Goal: Task Accomplishment & Management: Manage account settings

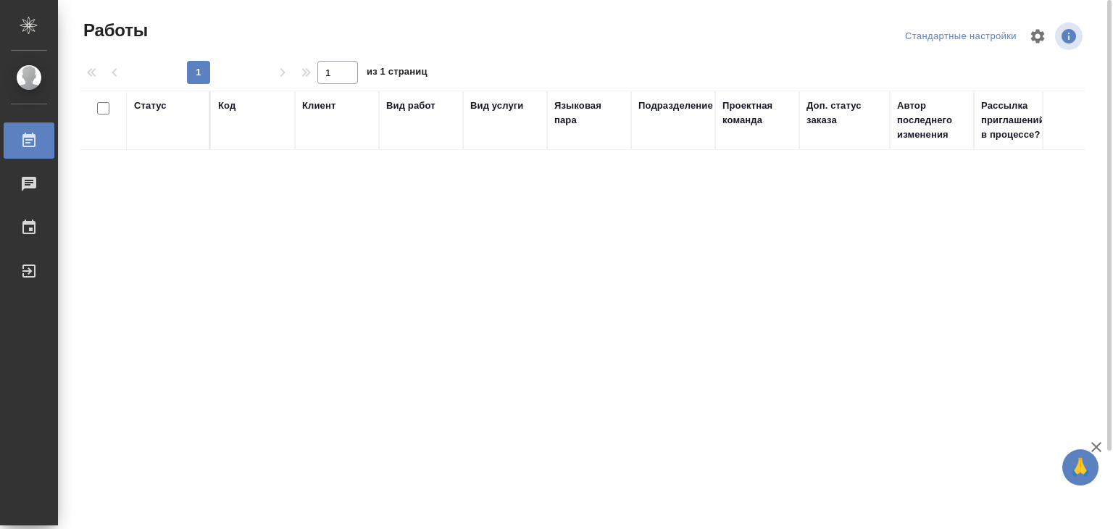
click at [900, 354] on div "Статус Код Клиент Вид работ Вид услуги Языковая пара Подразделение Проектная ко…" at bounding box center [582, 352] width 1005 height 522
click at [1095, 446] on icon "button" at bounding box center [1096, 447] width 10 height 10
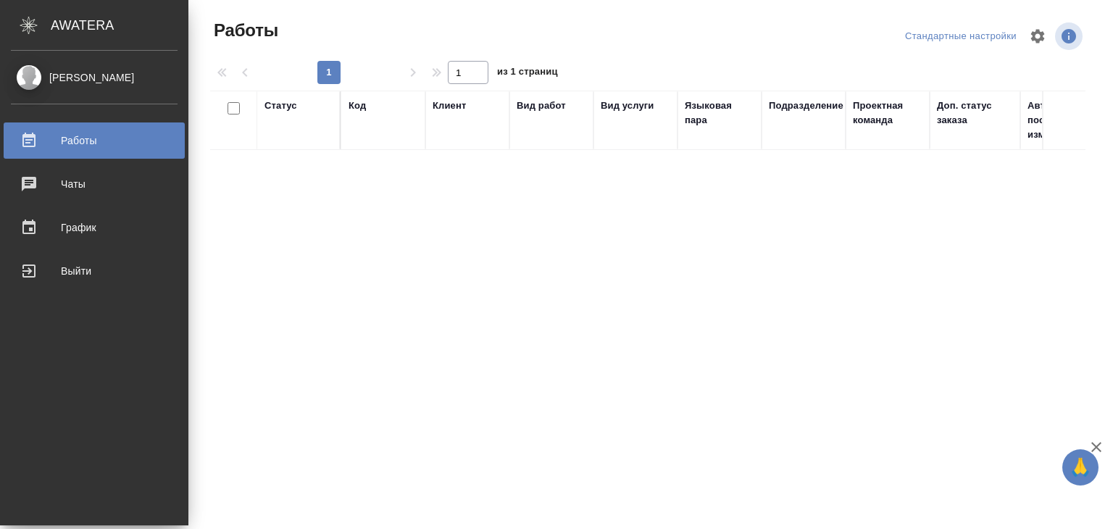
click at [38, 80] on div "[PERSON_NAME]" at bounding box center [94, 78] width 167 height 16
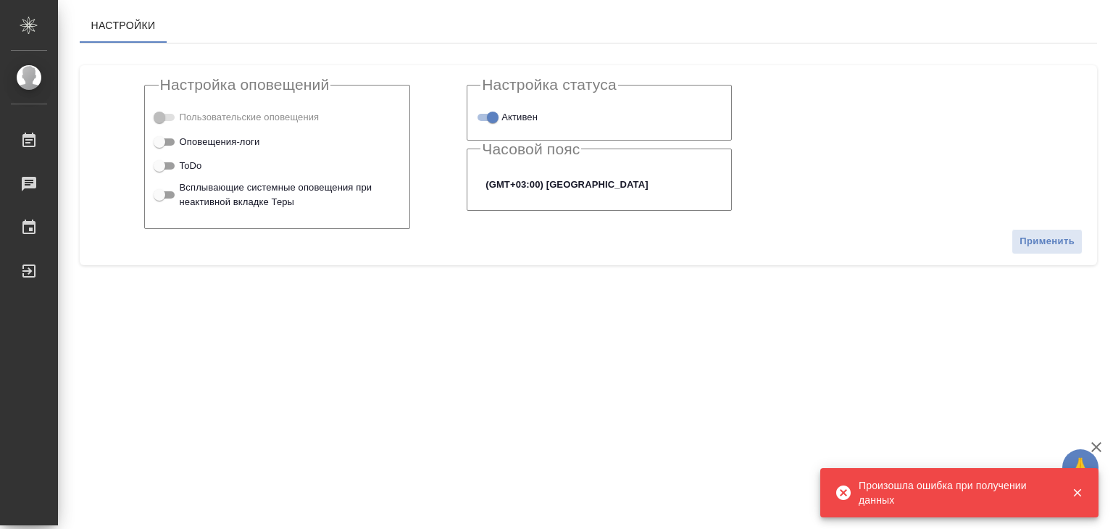
click at [1078, 497] on icon "button" at bounding box center [1077, 492] width 13 height 13
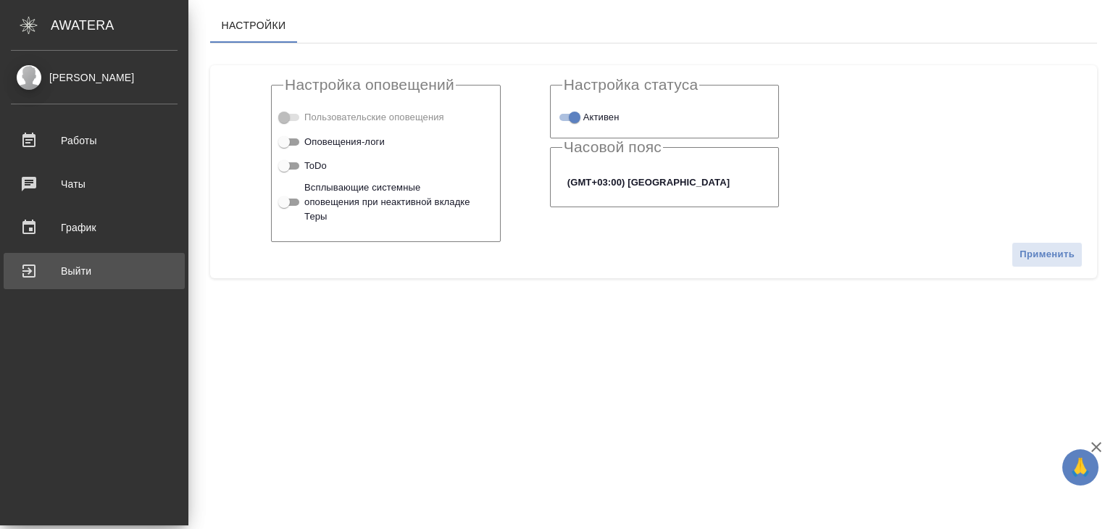
click at [64, 264] on div "Выйти" at bounding box center [94, 271] width 167 height 22
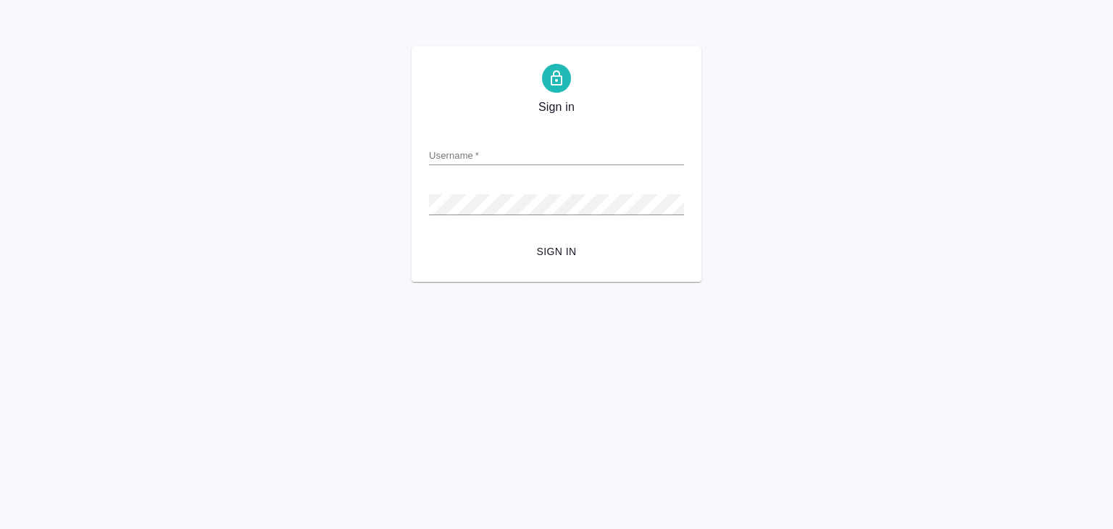
click at [467, 151] on input "Username   *" at bounding box center [556, 155] width 255 height 20
type input "v.alilekova@awatera.com"
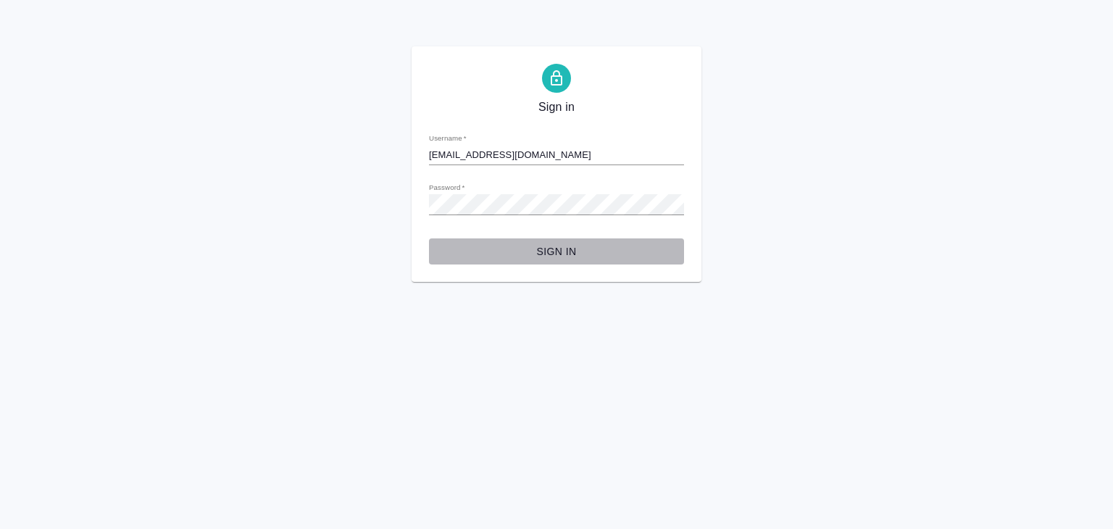
click at [553, 243] on span "Sign in" at bounding box center [556, 252] width 232 height 18
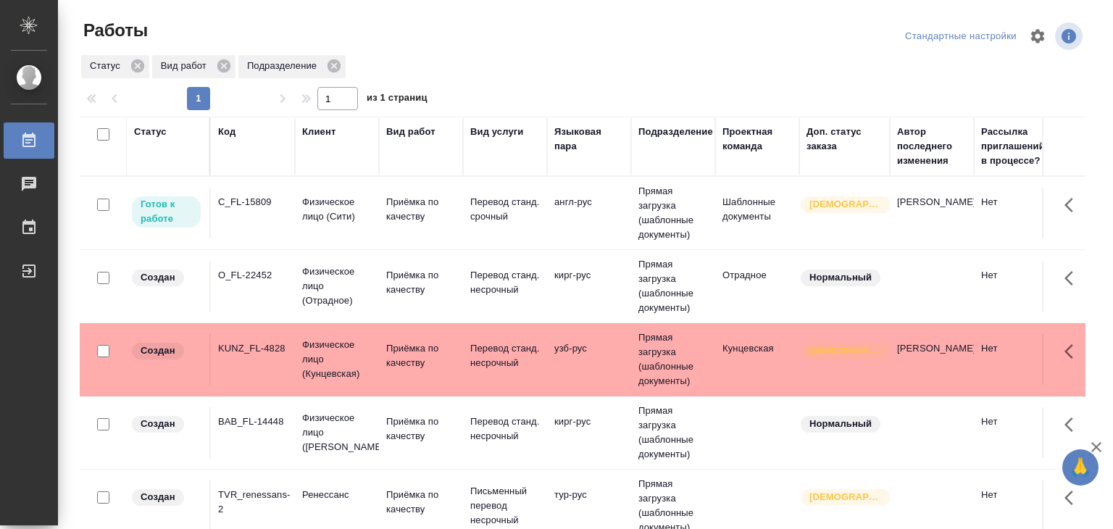
click at [605, 221] on td "англ-рус" at bounding box center [589, 213] width 84 height 51
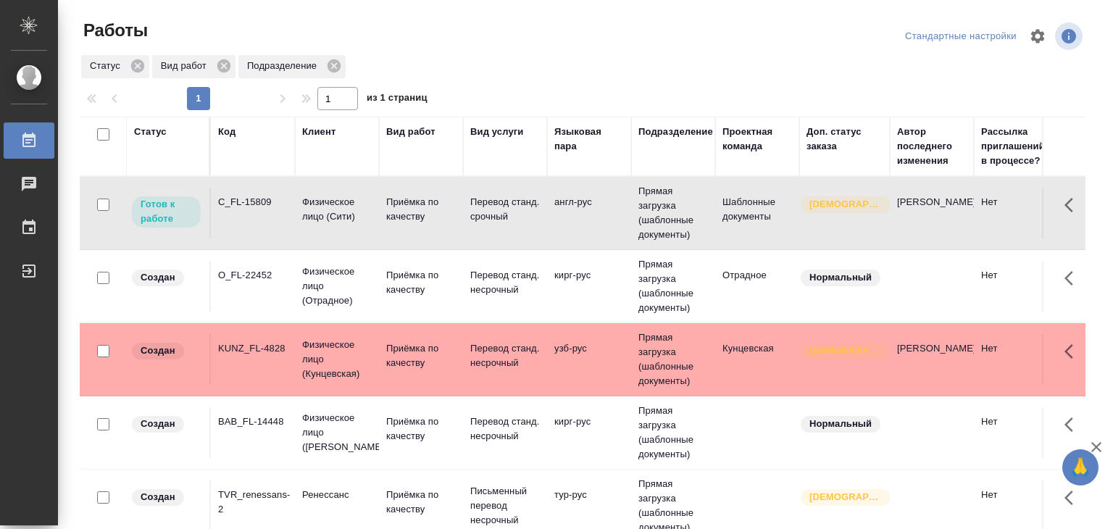
click at [605, 221] on td "англ-рус" at bounding box center [589, 213] width 84 height 51
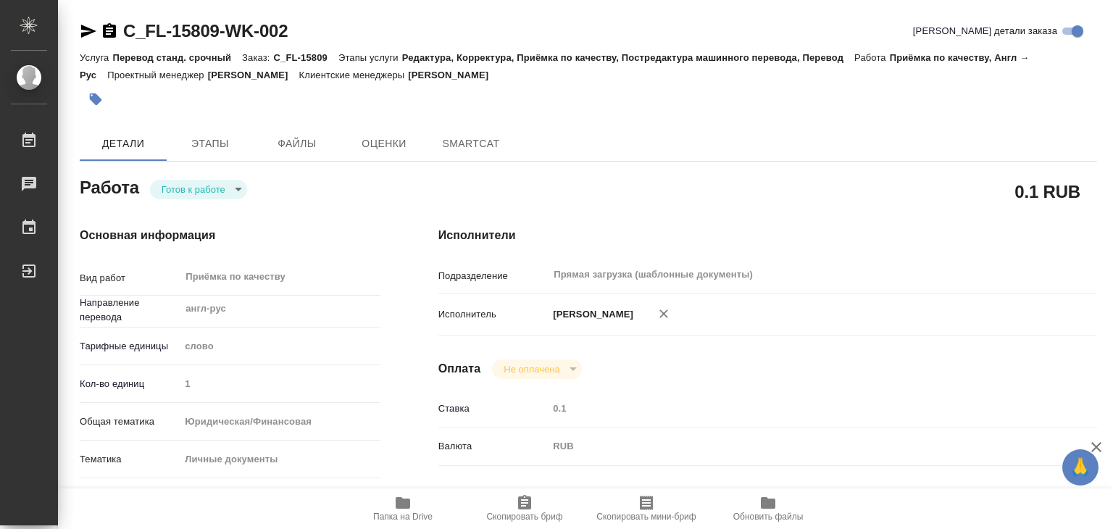
type textarea "x"
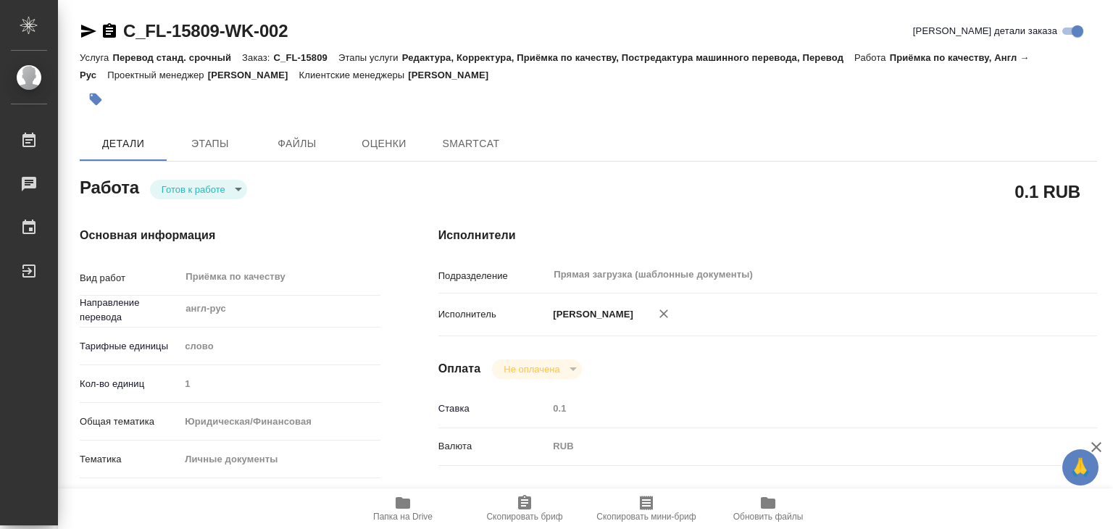
type textarea "x"
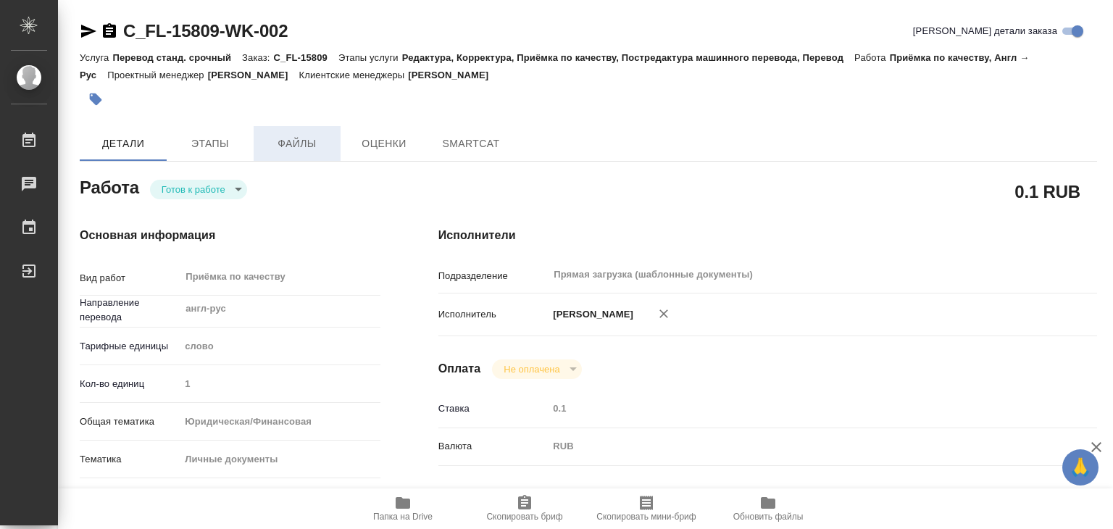
type textarea "x"
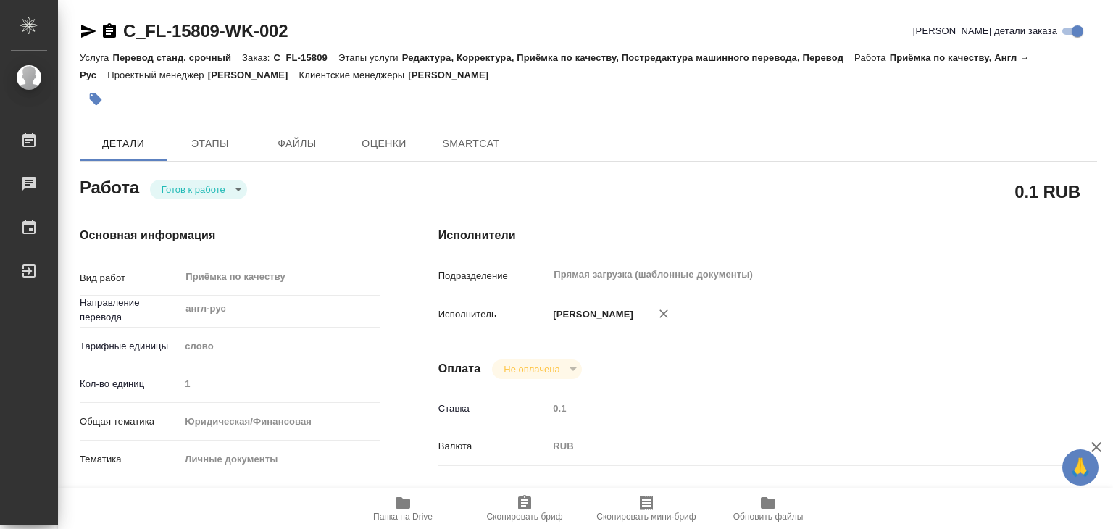
type textarea "x"
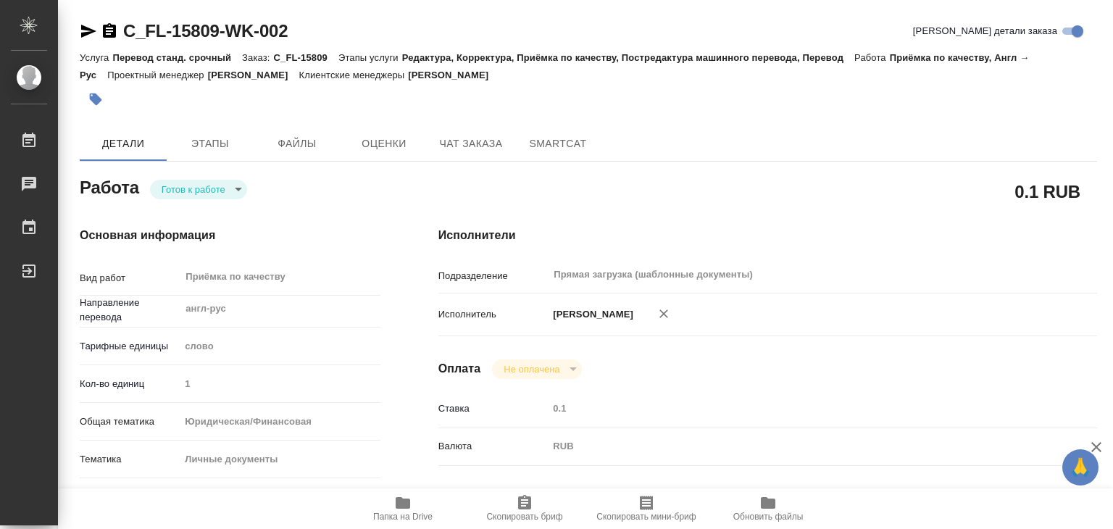
type textarea "x"
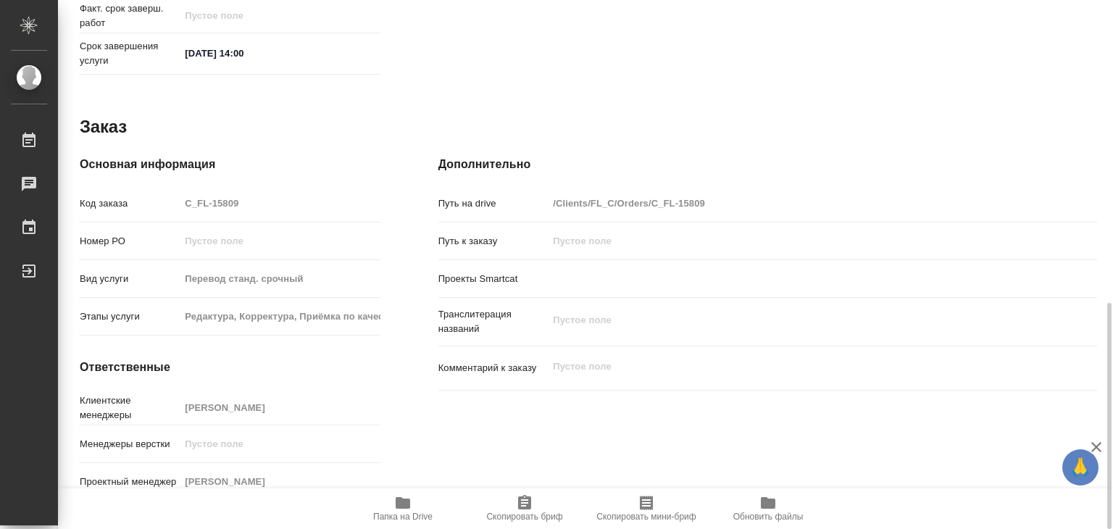
type textarea "x"
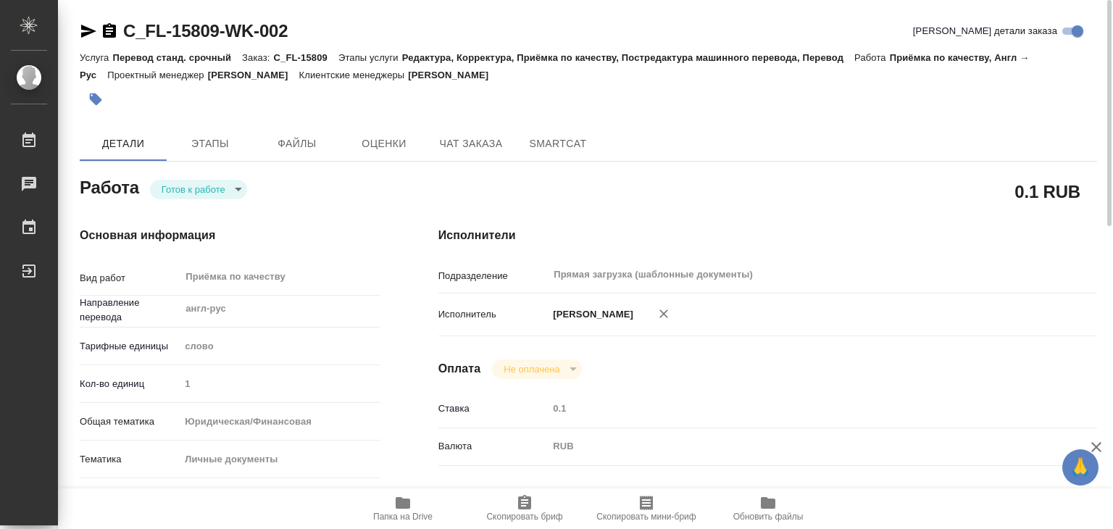
type textarea "x"
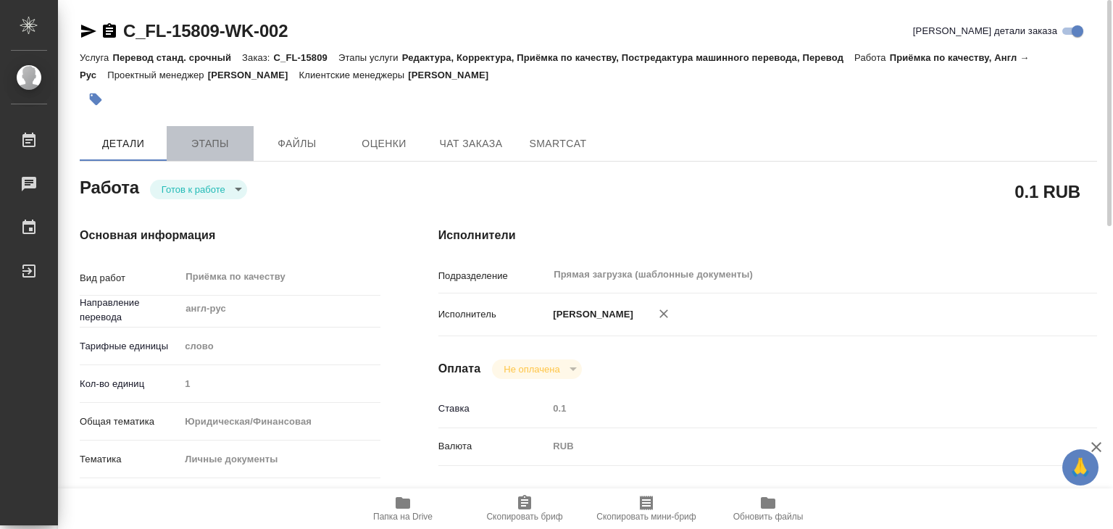
click at [214, 140] on span "Этапы" at bounding box center [210, 144] width 70 height 18
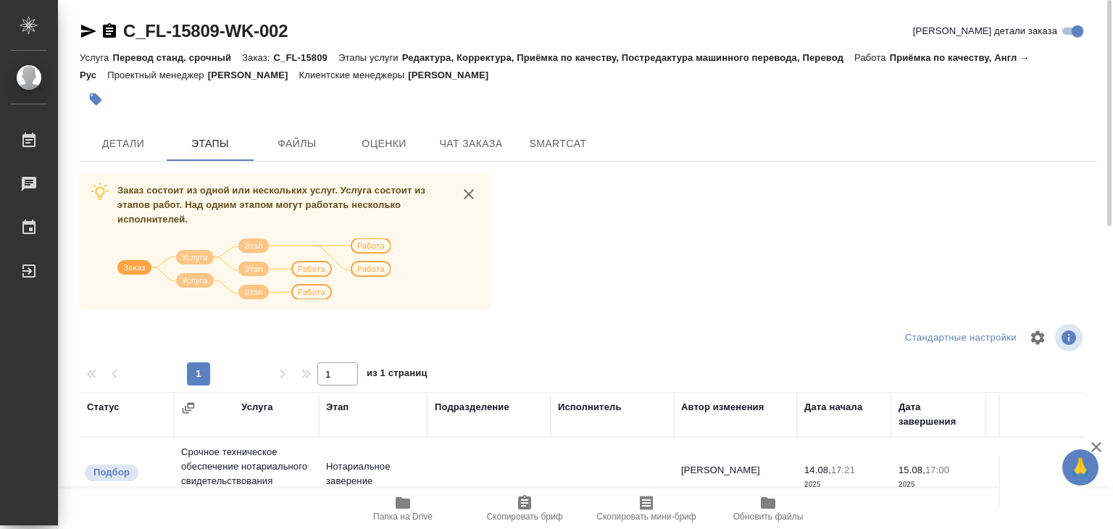
click at [474, 199] on icon "close" at bounding box center [468, 193] width 17 height 17
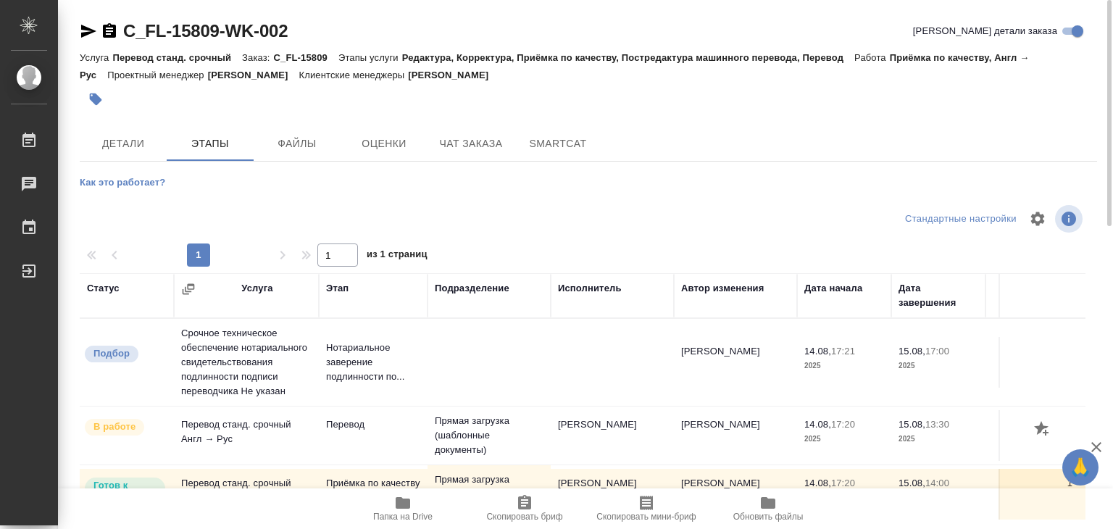
scroll to position [107, 0]
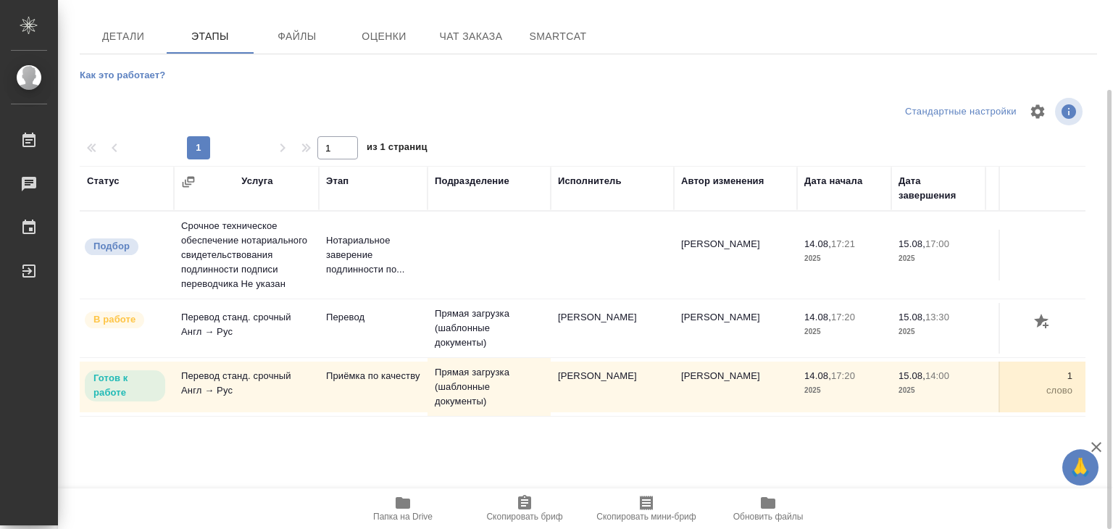
click at [403, 505] on icon "button" at bounding box center [403, 503] width 14 height 12
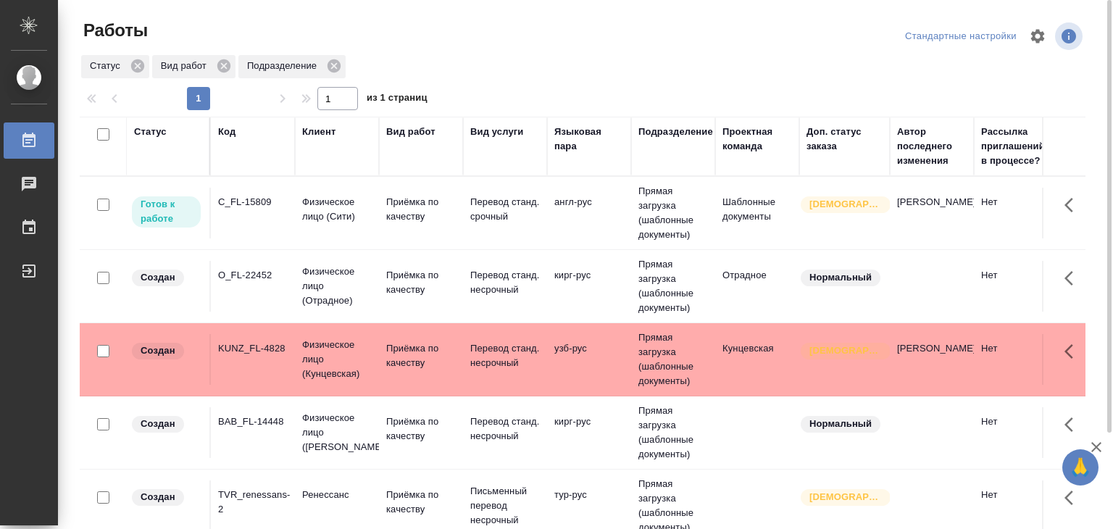
click at [575, 238] on td "кирг-рус" at bounding box center [589, 213] width 84 height 51
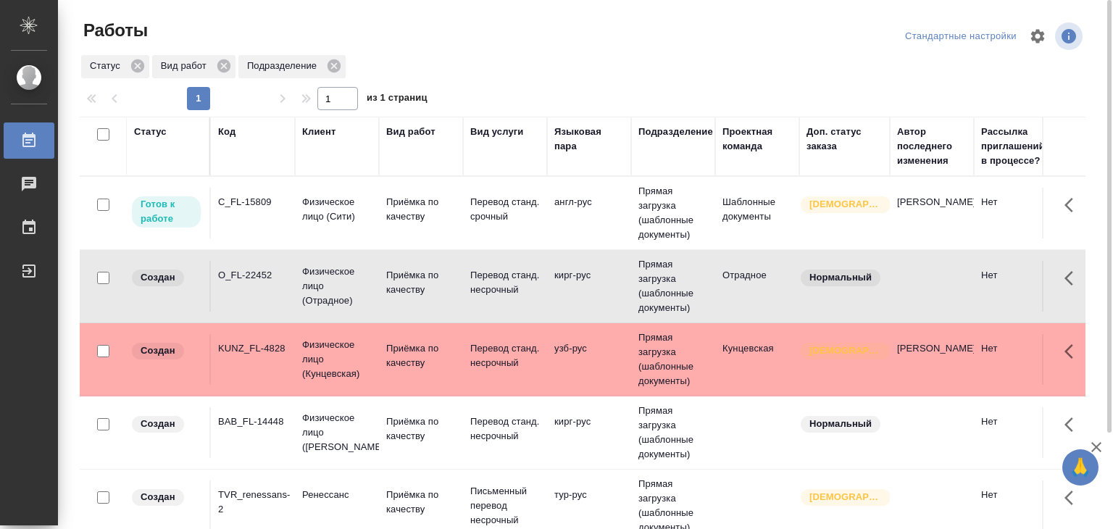
click at [575, 238] on td "кирг-рус" at bounding box center [589, 213] width 84 height 51
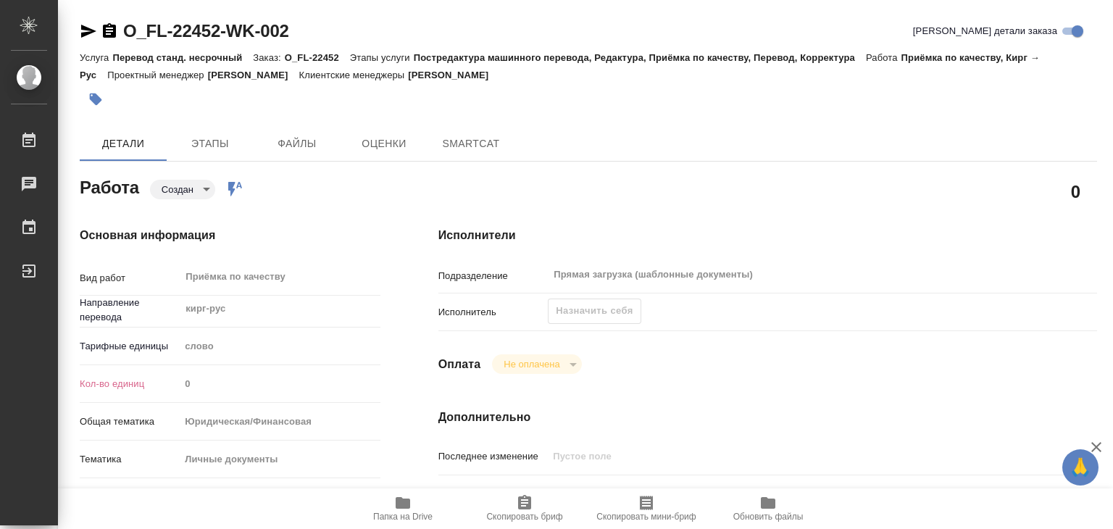
type textarea "x"
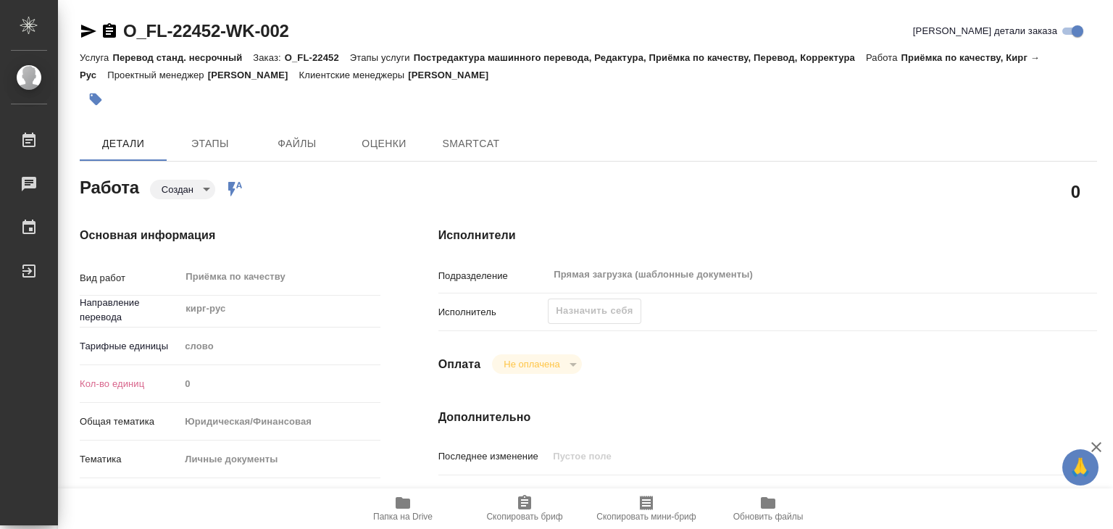
type textarea "x"
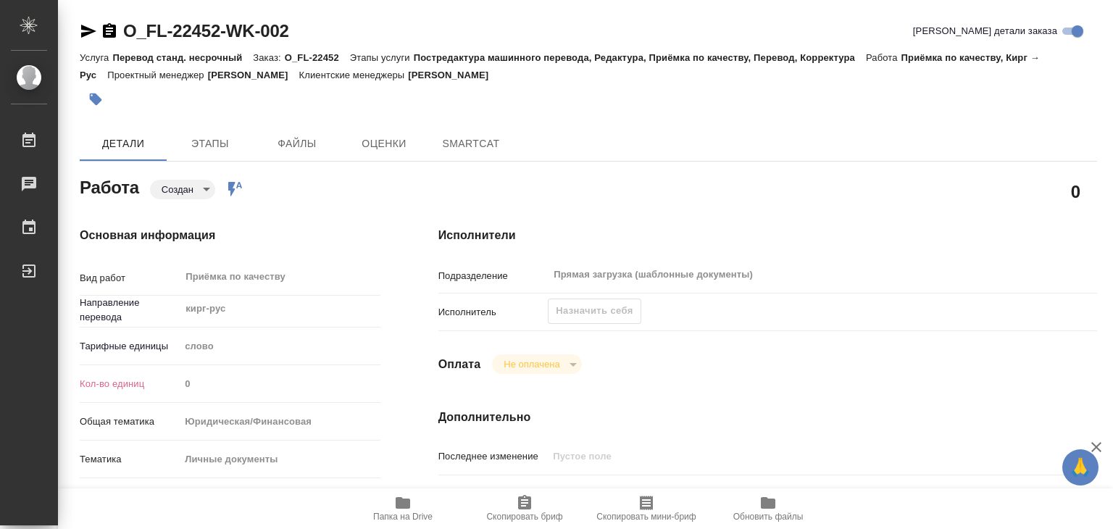
type textarea "x"
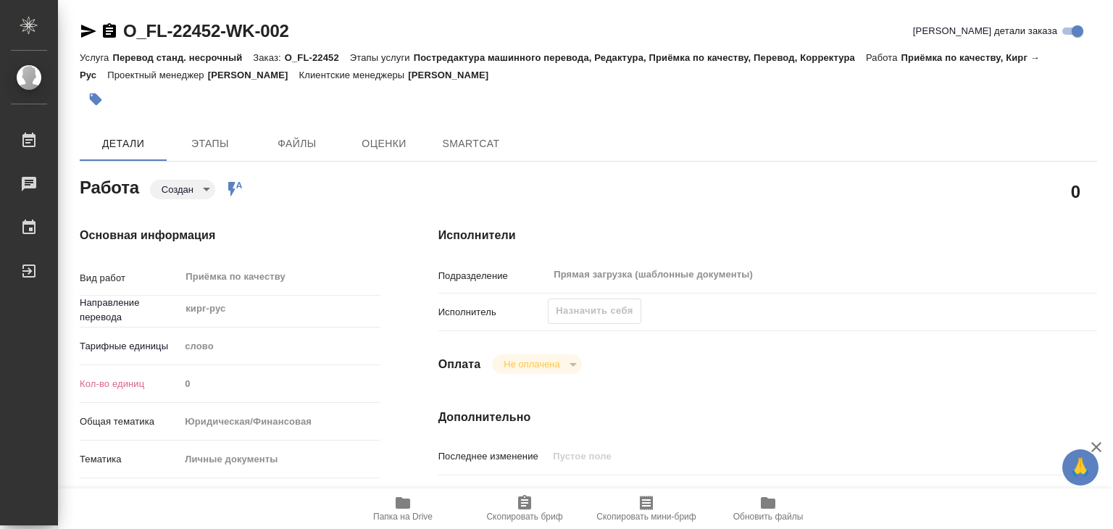
type textarea "x"
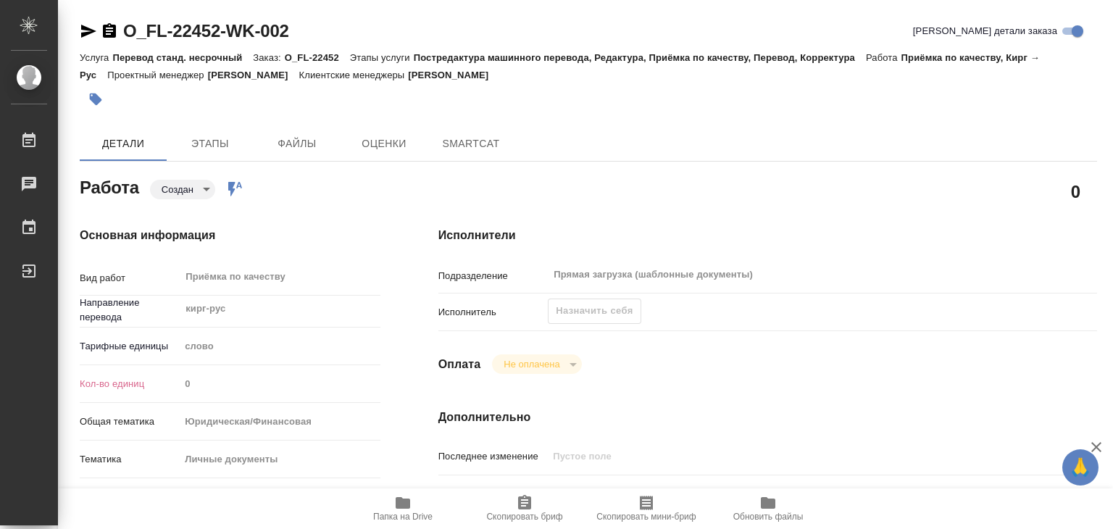
type textarea "x"
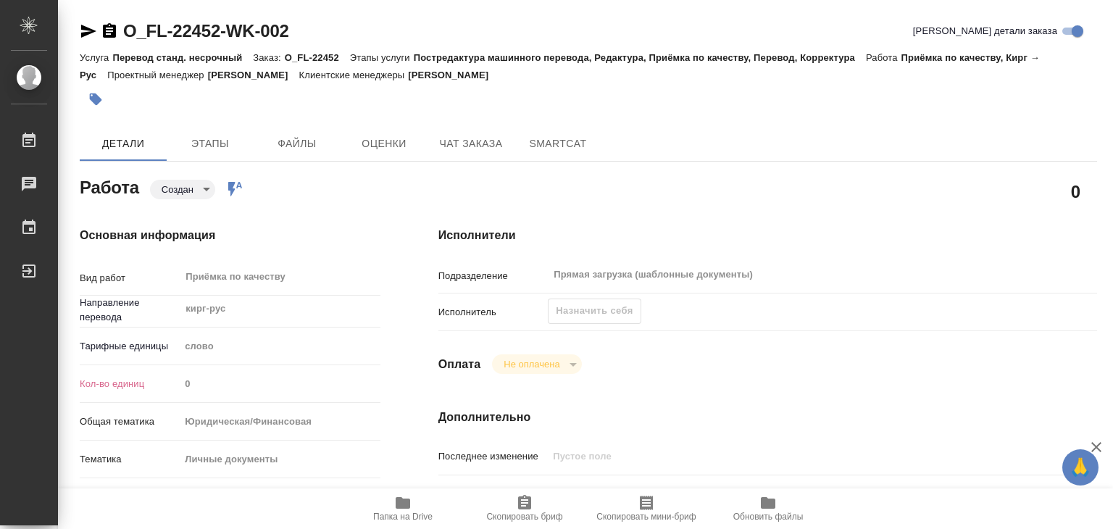
type textarea "x"
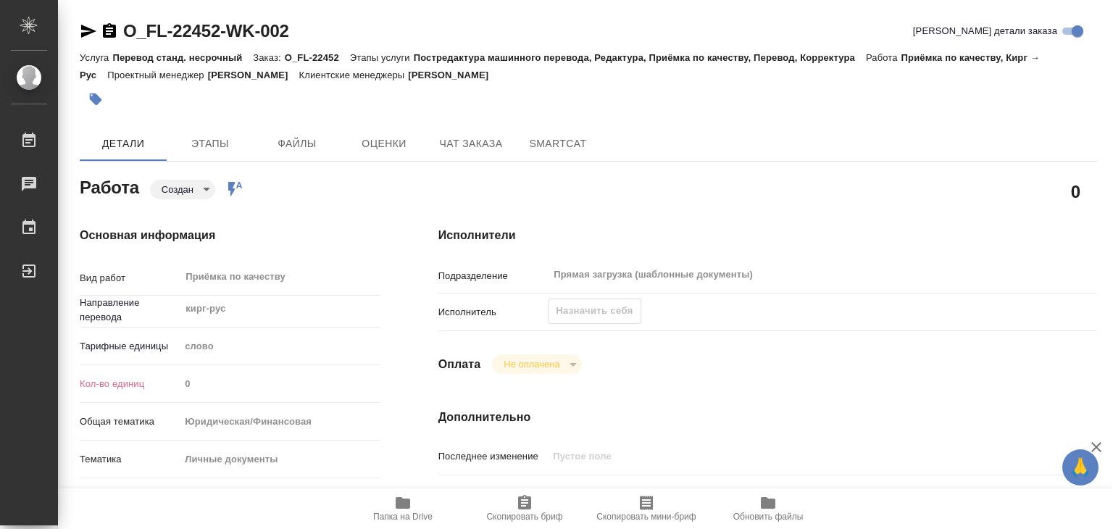
type textarea "x"
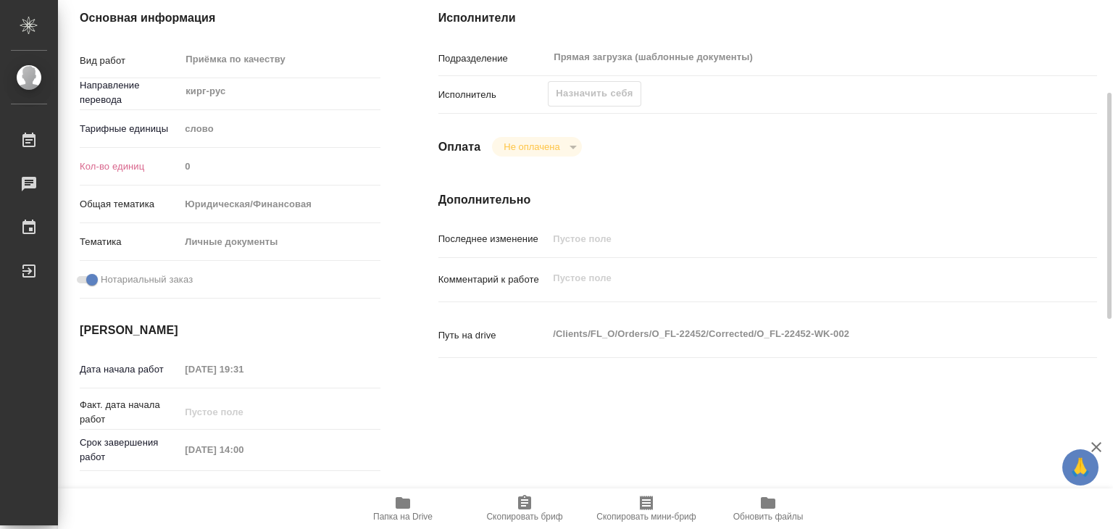
scroll to position [72, 0]
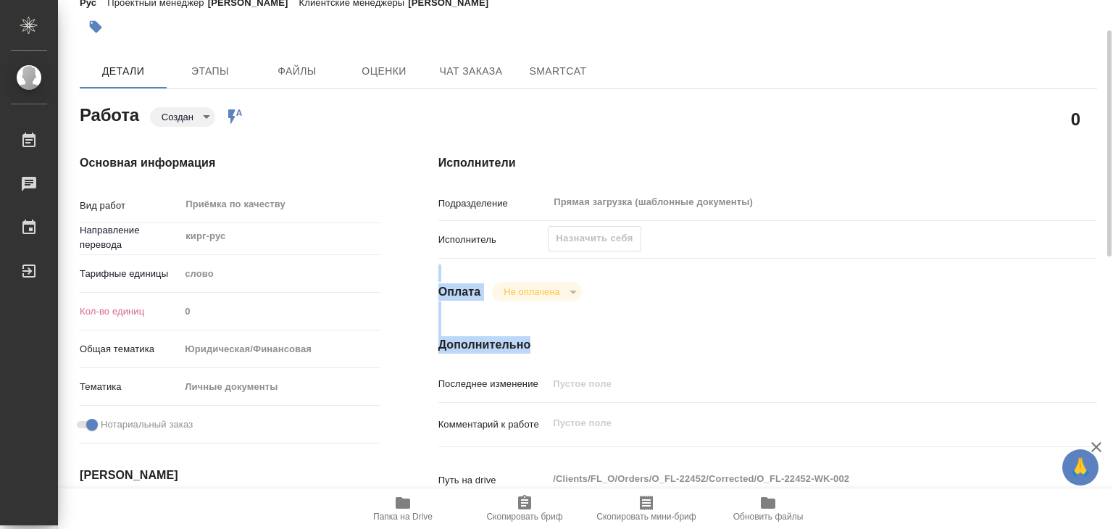
drag, startPoint x: 629, startPoint y: 243, endPoint x: 690, endPoint y: 337, distance: 111.5
click at [690, 337] on div "Исполнители Подразделение Прямая загрузка (шаблонные документы) ​ Исполнитель Н…" at bounding box center [767, 434] width 716 height 619
click at [716, 331] on div "Исполнители Подразделение Прямая загрузка (шаблонные документы) ​ Исполнитель Н…" at bounding box center [767, 434] width 716 height 619
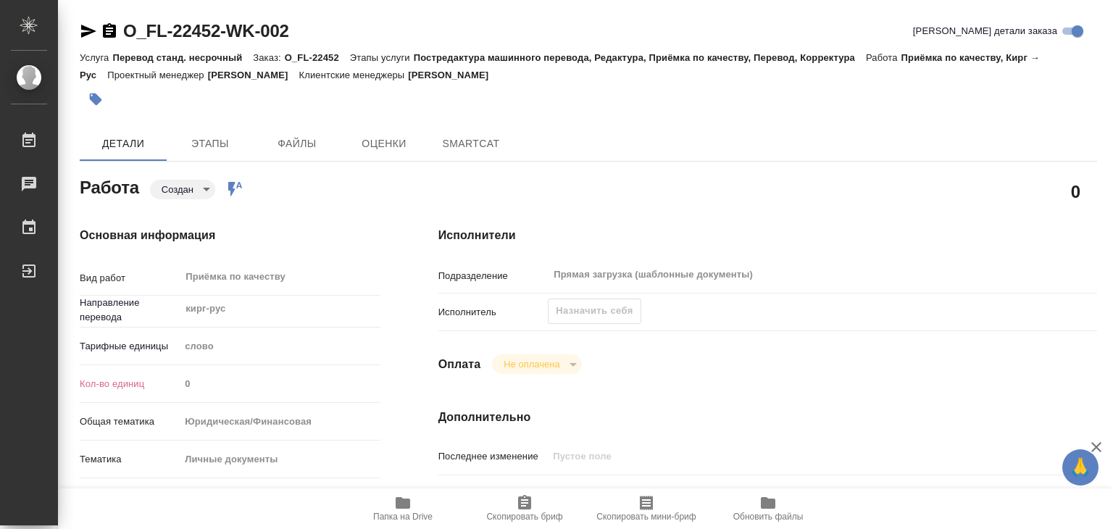
type textarea "x"
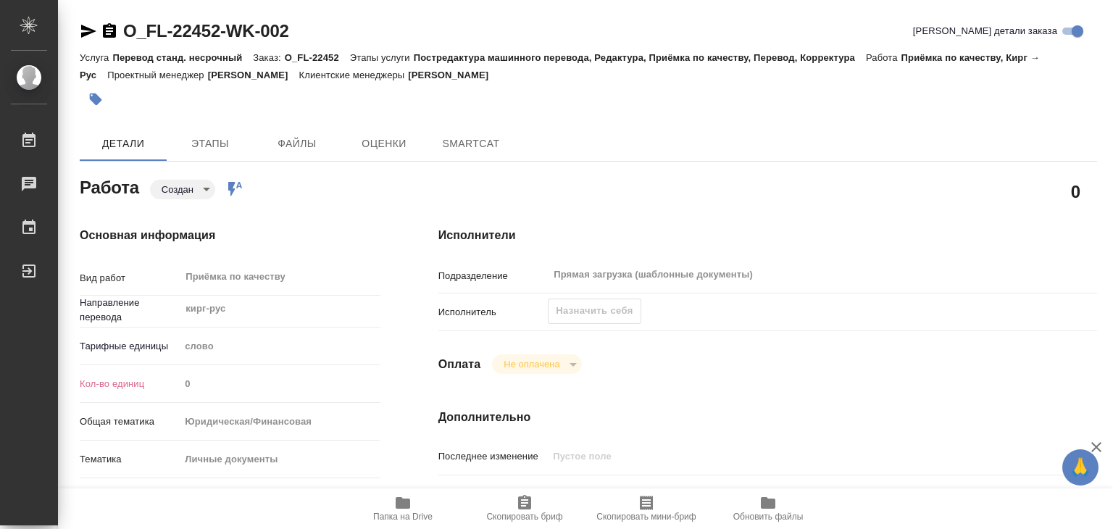
type textarea "x"
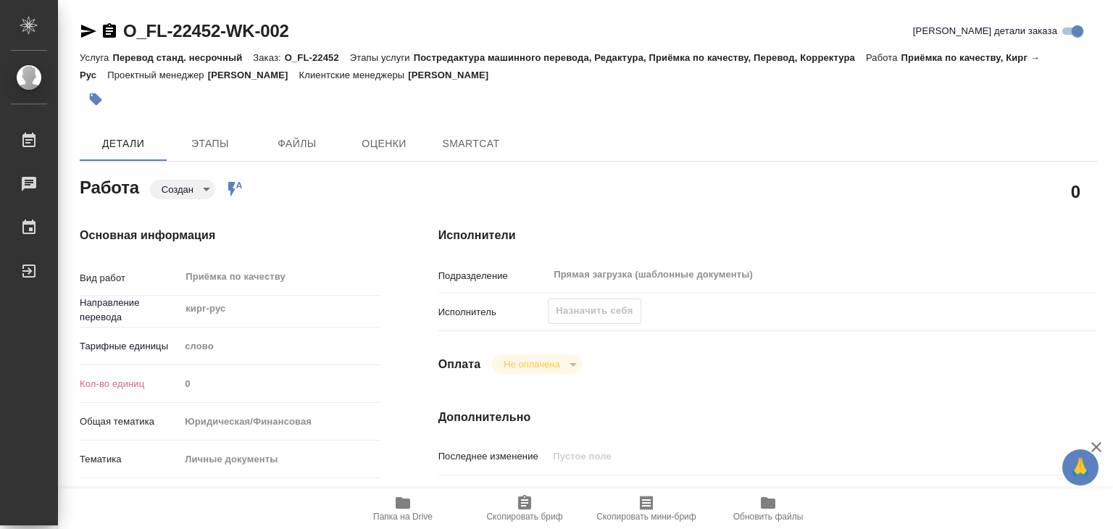
type textarea "x"
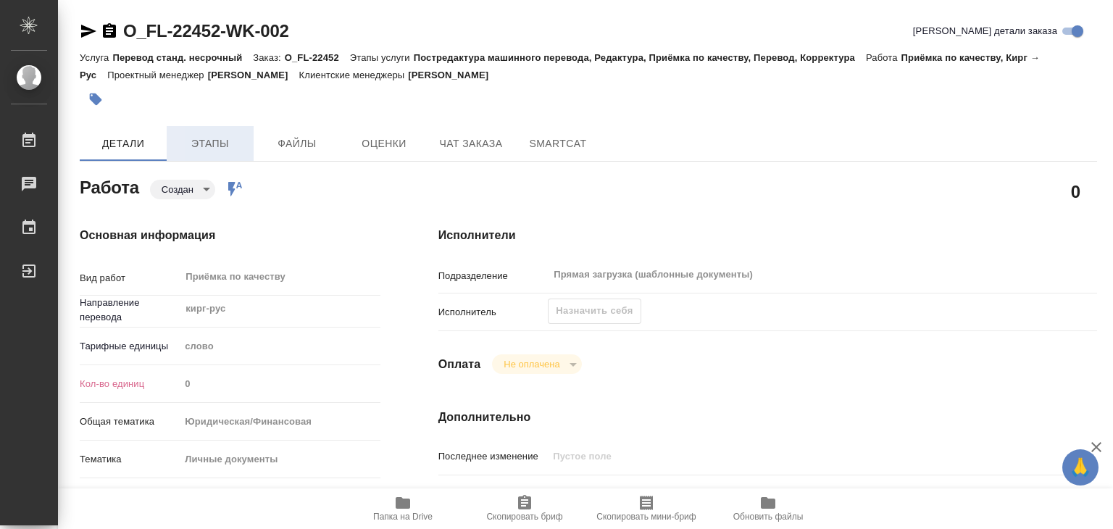
type textarea "x"
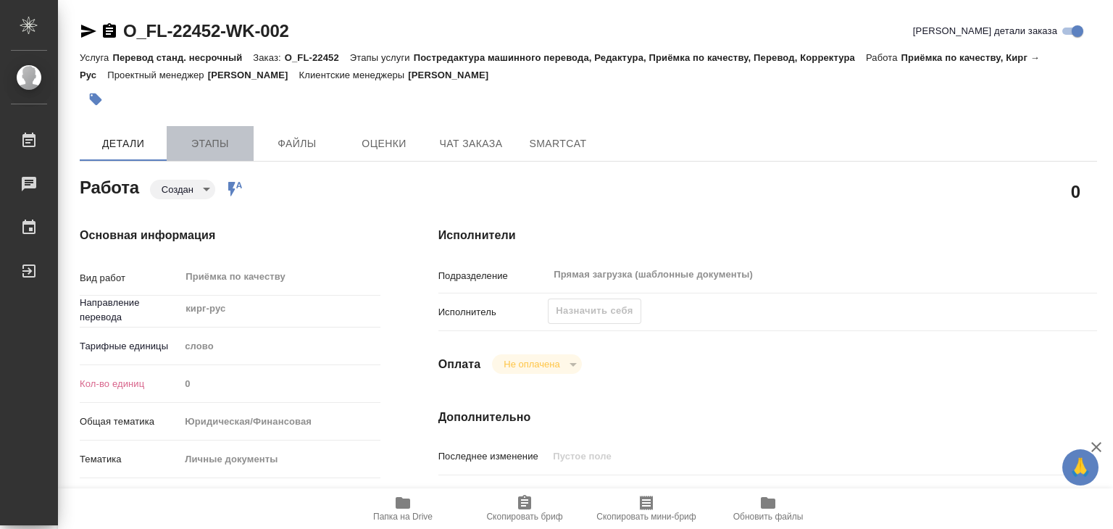
click at [225, 152] on button "Этапы" at bounding box center [210, 143] width 87 height 35
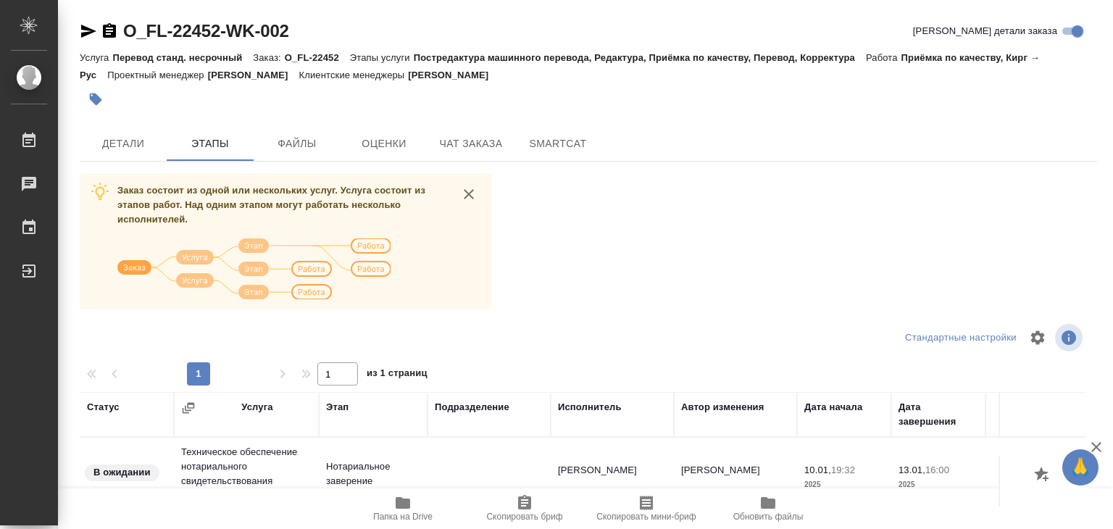
scroll to position [226, 0]
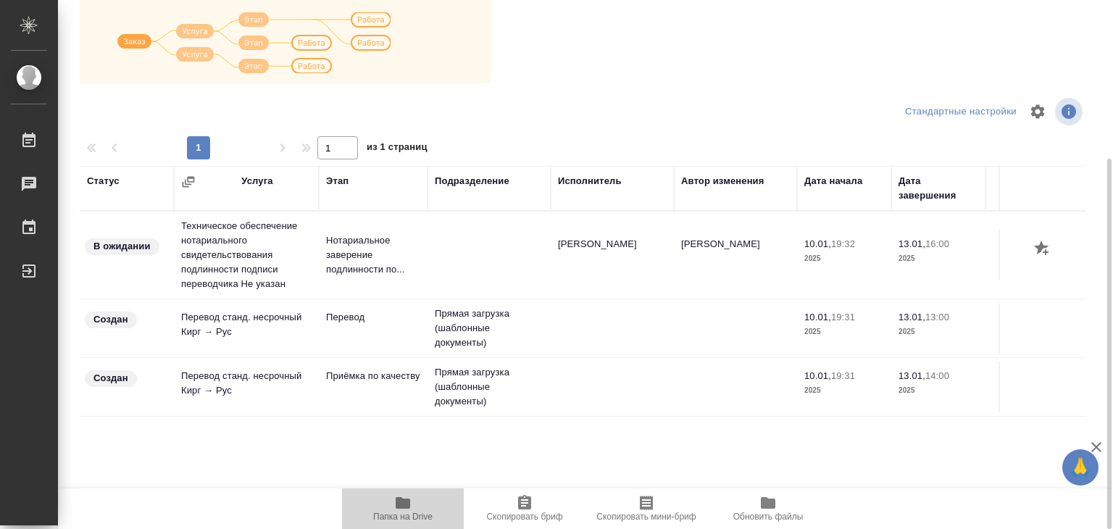
click at [401, 511] on span "Папка на Drive" at bounding box center [402, 516] width 59 height 10
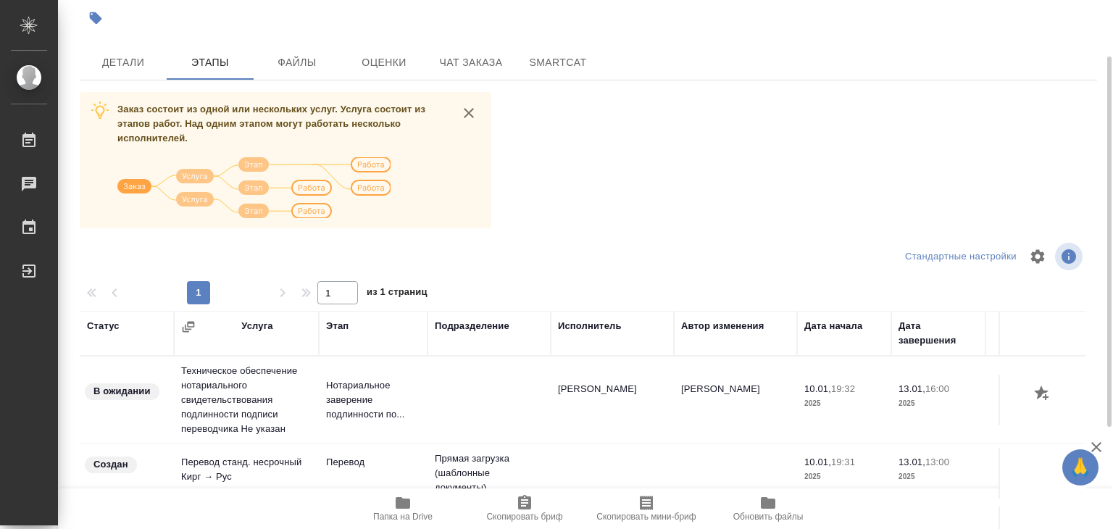
scroll to position [9, 0]
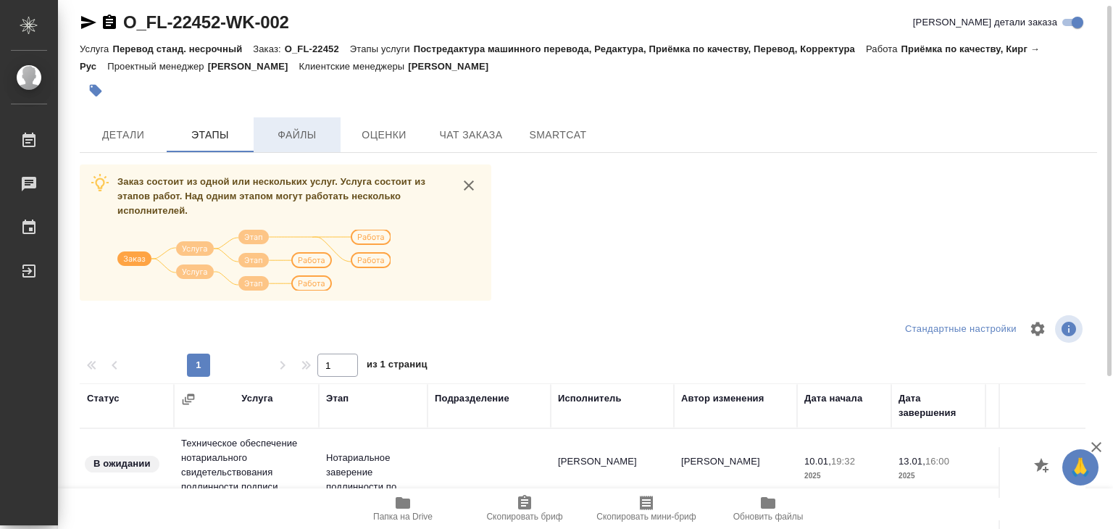
click at [307, 126] on span "Файлы" at bounding box center [297, 135] width 70 height 18
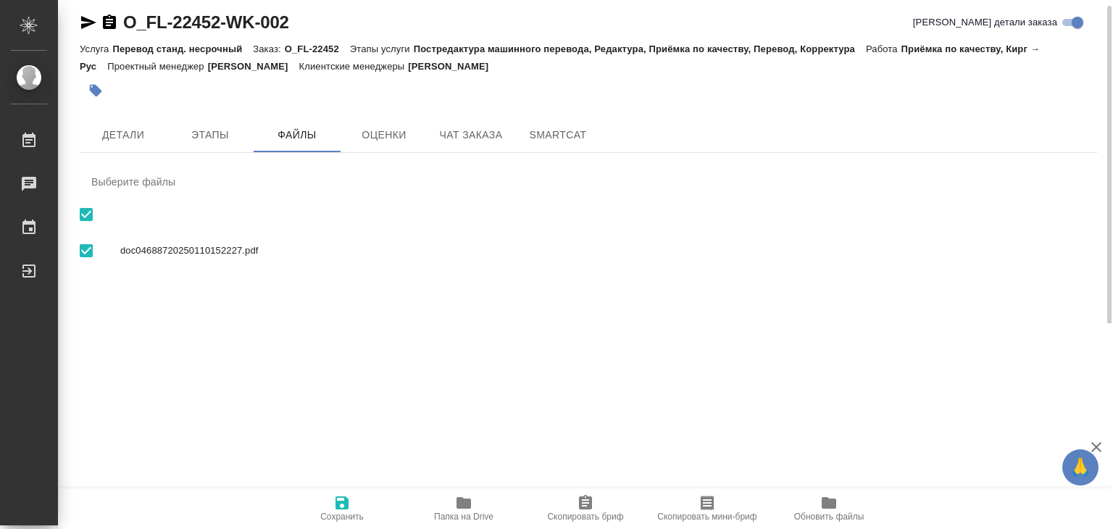
click at [117, 114] on div "O_FL-22452-WK-002 Кратко детали заказа Услуга Перевод станд. несрочный Заказ: O…" at bounding box center [588, 152] width 1033 height 323
click at [126, 138] on span "Детали" at bounding box center [123, 135] width 70 height 18
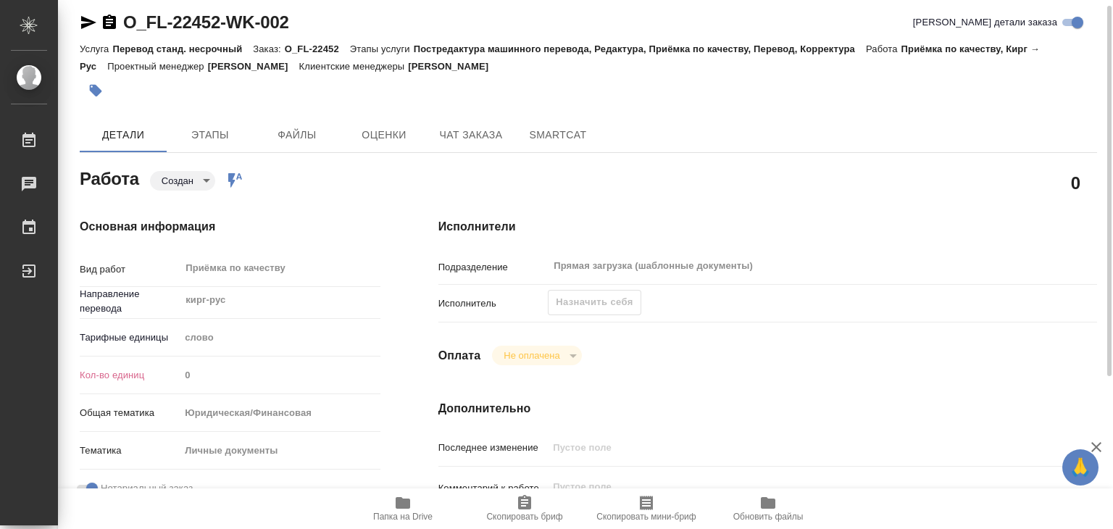
type textarea "x"
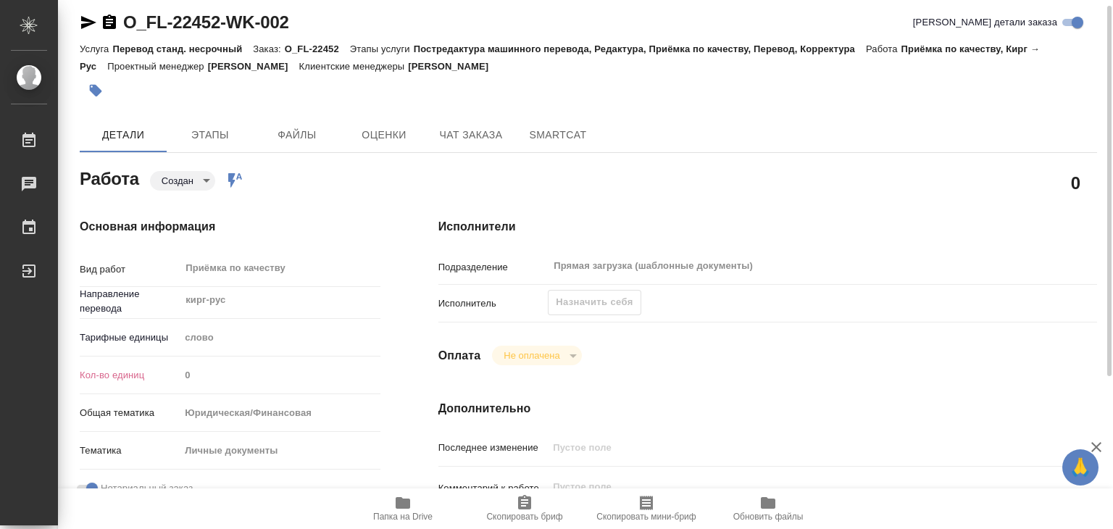
type textarea "x"
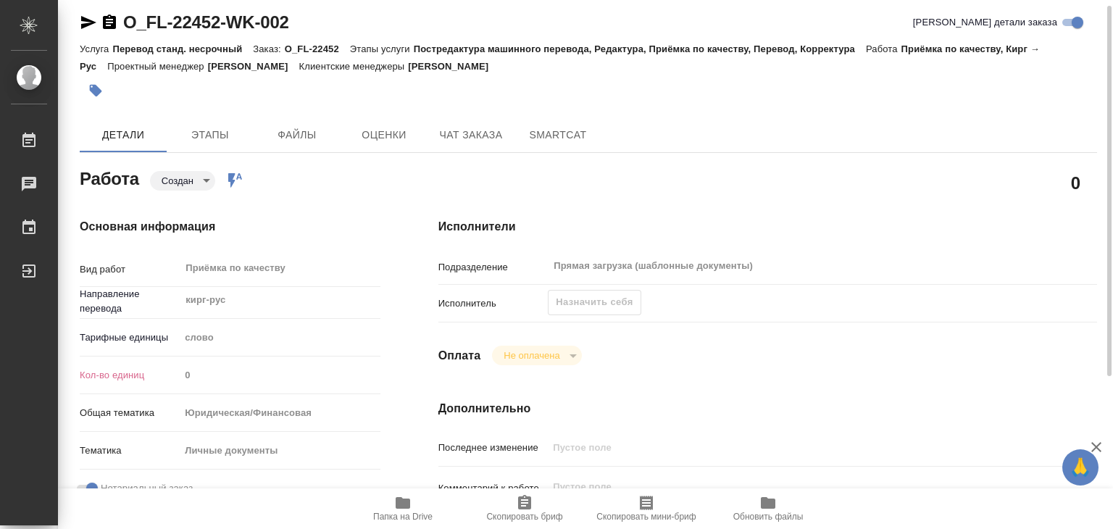
type textarea "x"
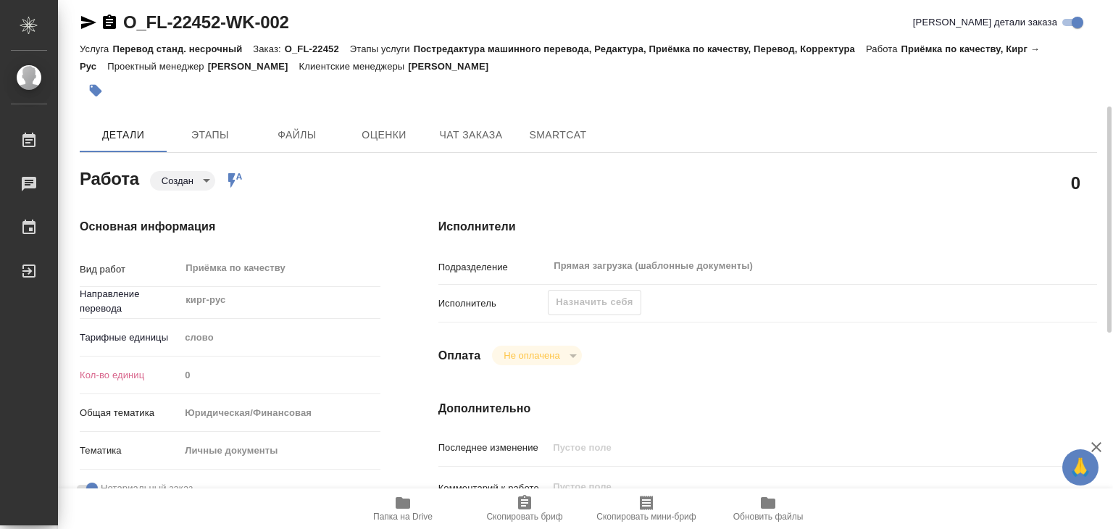
scroll to position [226, 0]
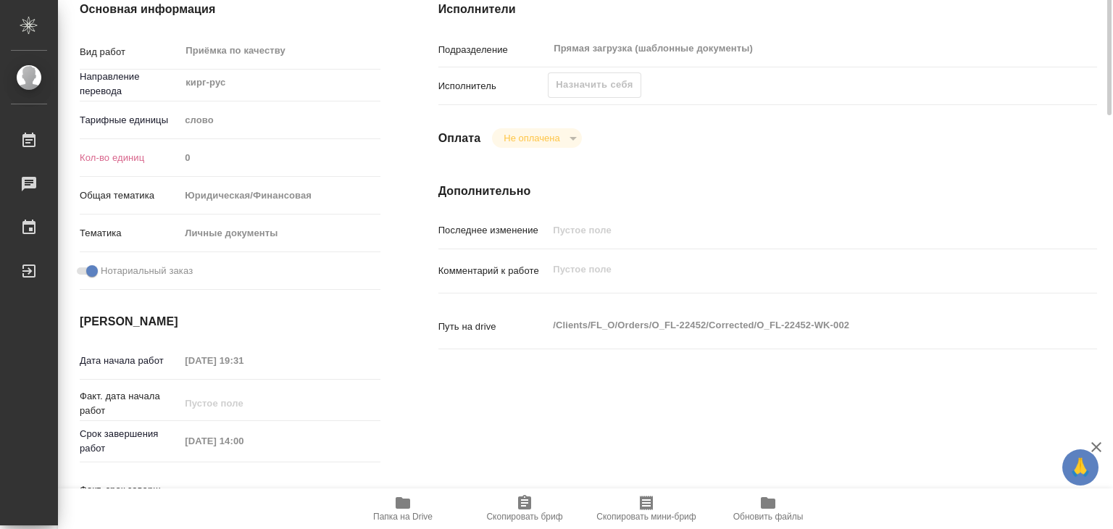
type textarea "x"
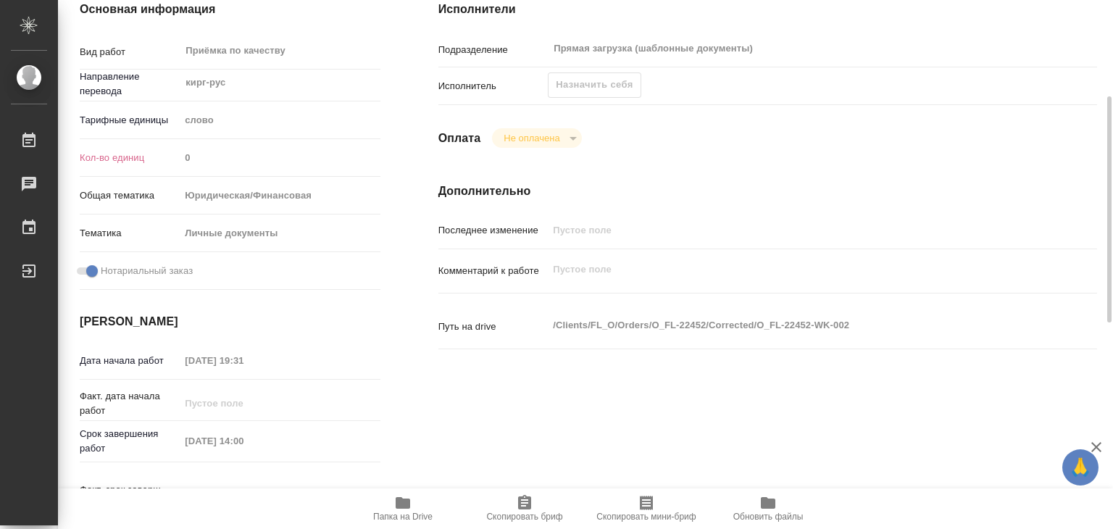
scroll to position [9, 0]
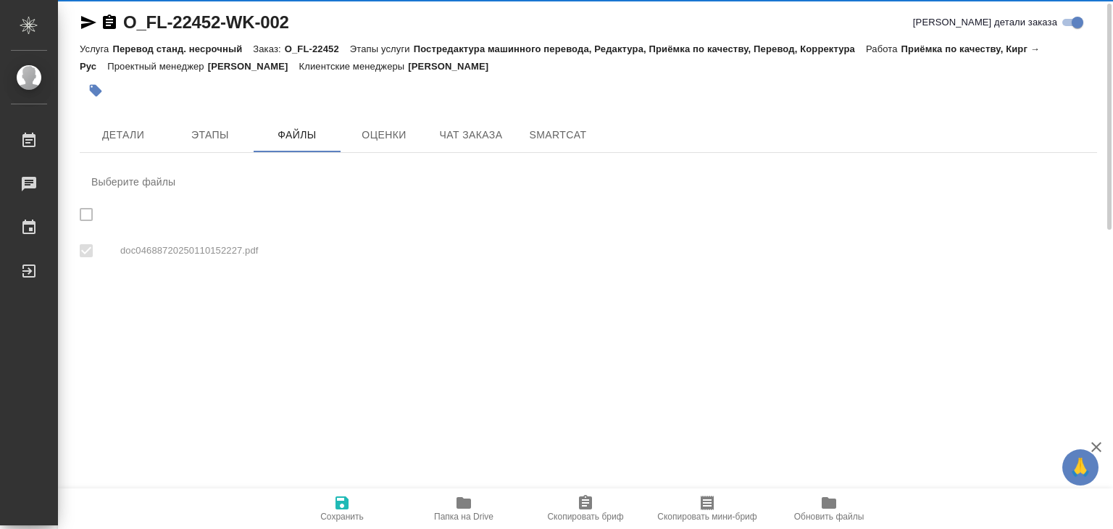
checkbox input "true"
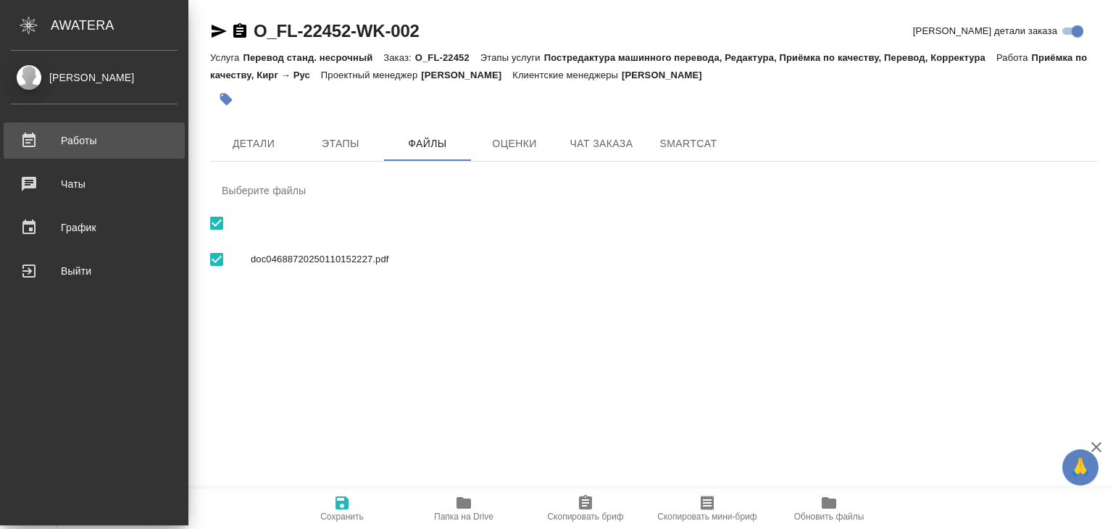
click at [93, 145] on div "Работы" at bounding box center [94, 141] width 167 height 22
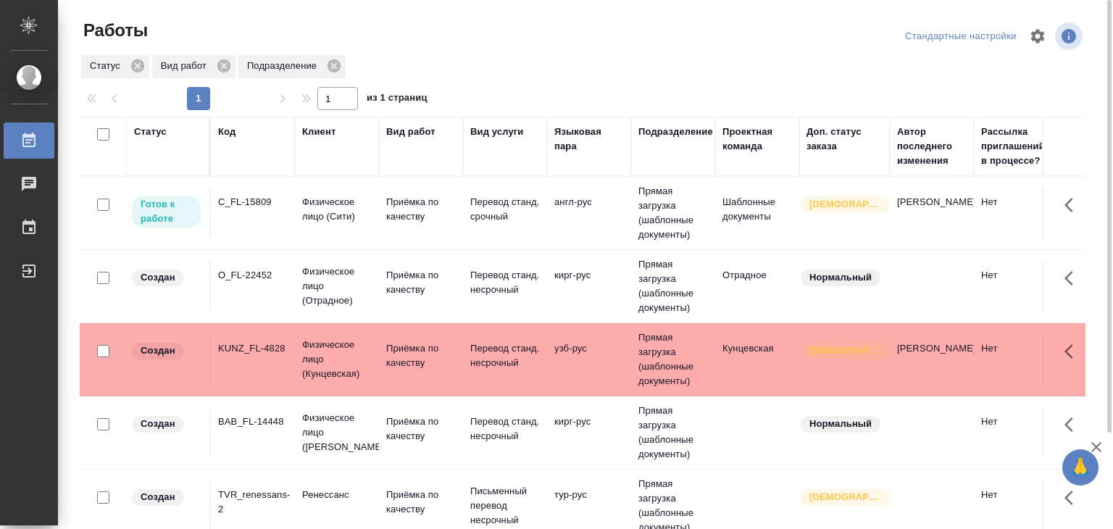
click at [611, 214] on td "англ-рус" at bounding box center [589, 213] width 84 height 51
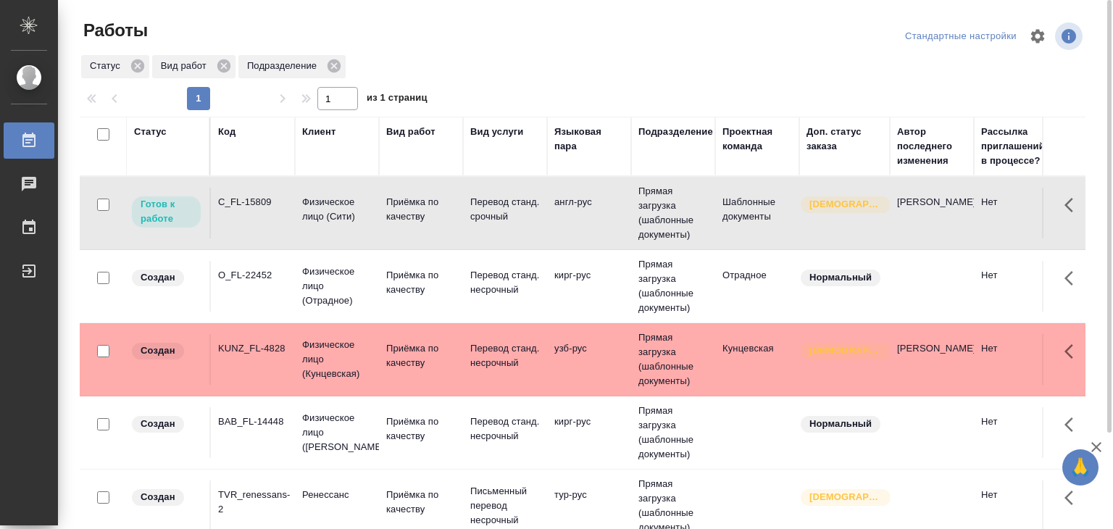
click at [611, 214] on td "англ-рус" at bounding box center [589, 213] width 84 height 51
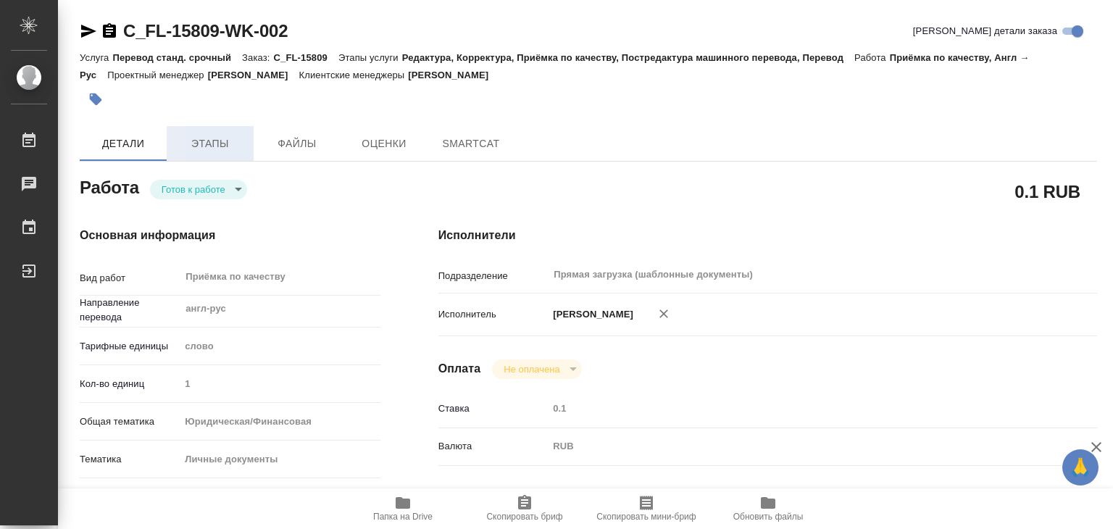
type textarea "x"
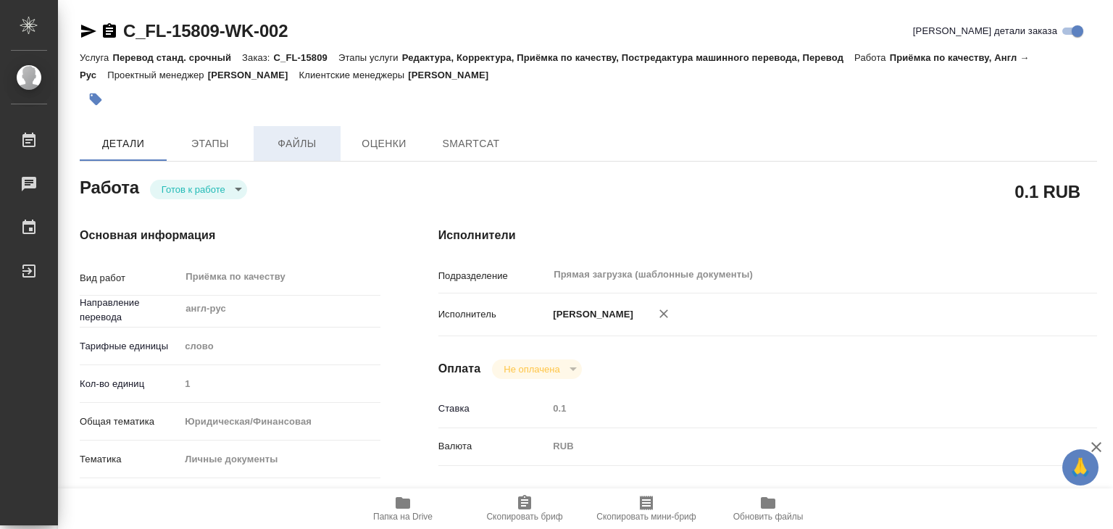
type textarea "x"
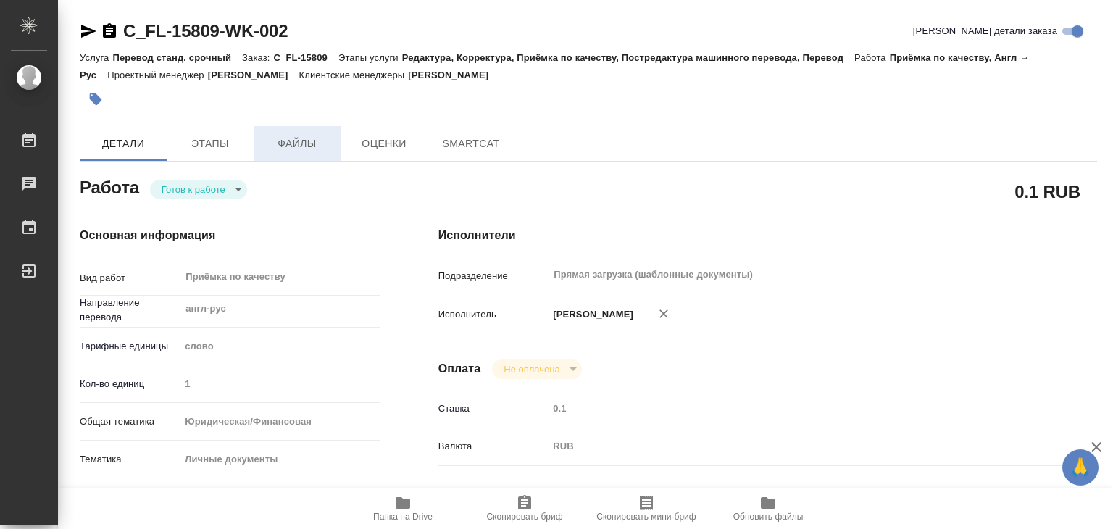
click at [285, 146] on span "Файлы" at bounding box center [297, 144] width 70 height 18
type textarea "x"
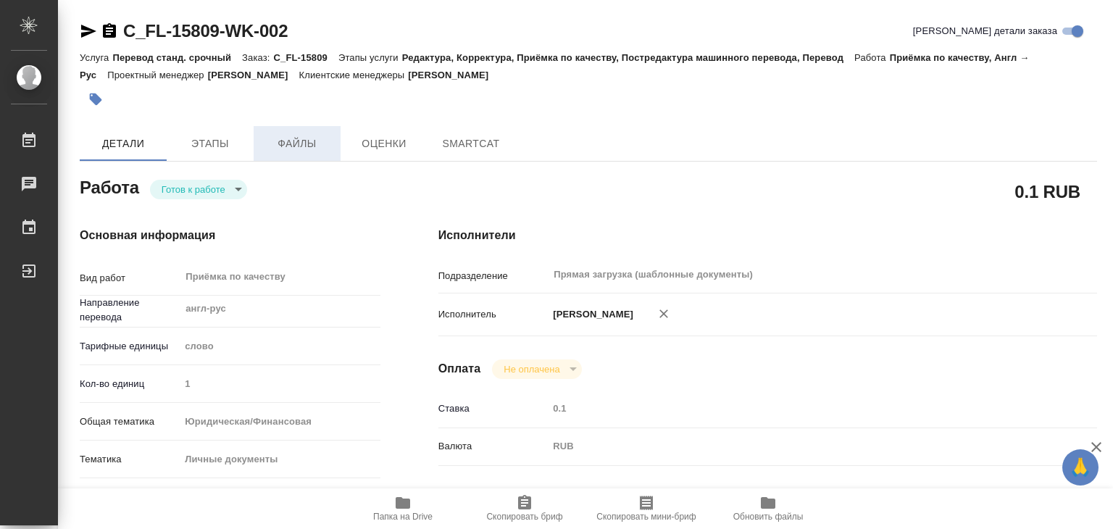
type textarea "x"
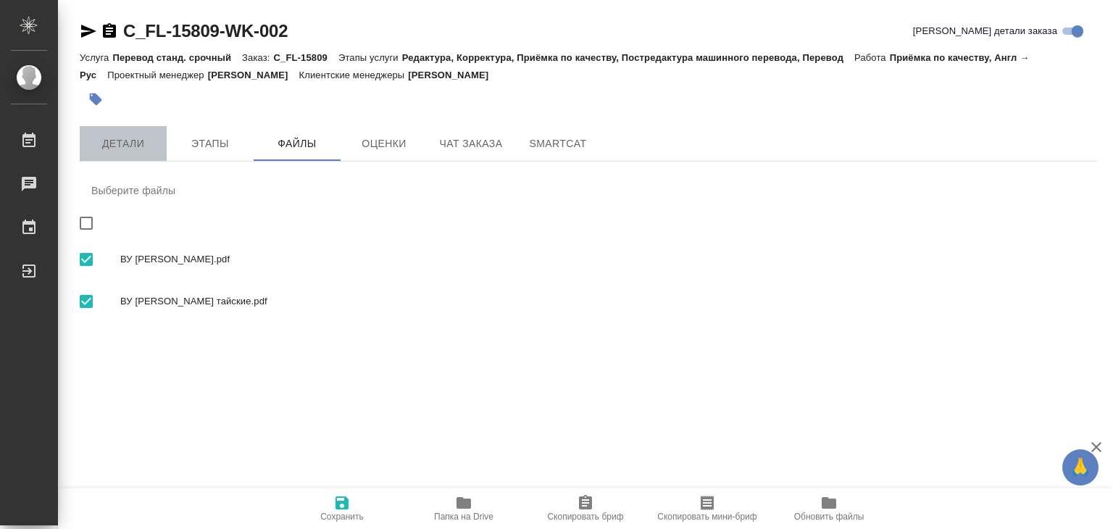
click at [127, 143] on span "Детали" at bounding box center [123, 144] width 70 height 18
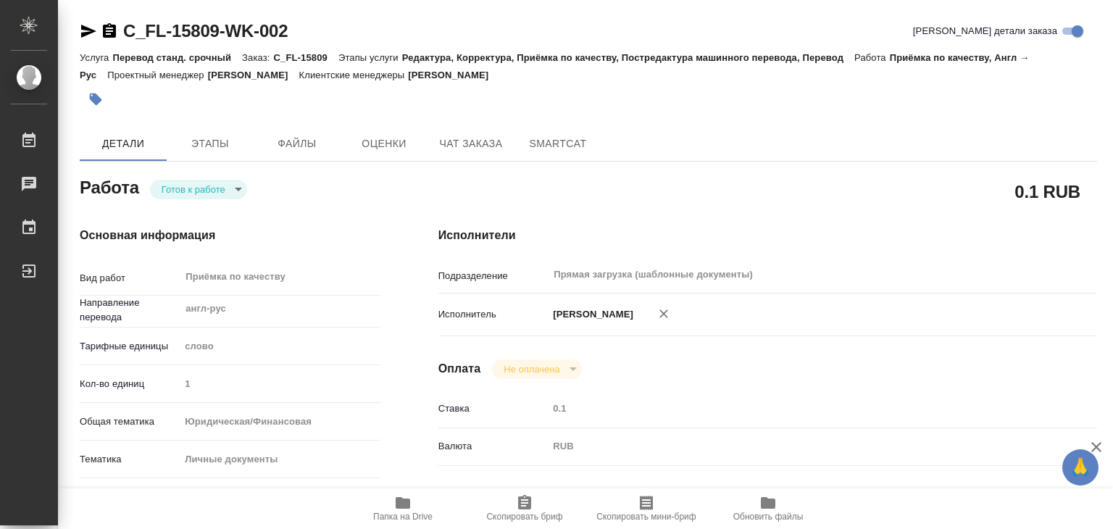
type textarea "x"
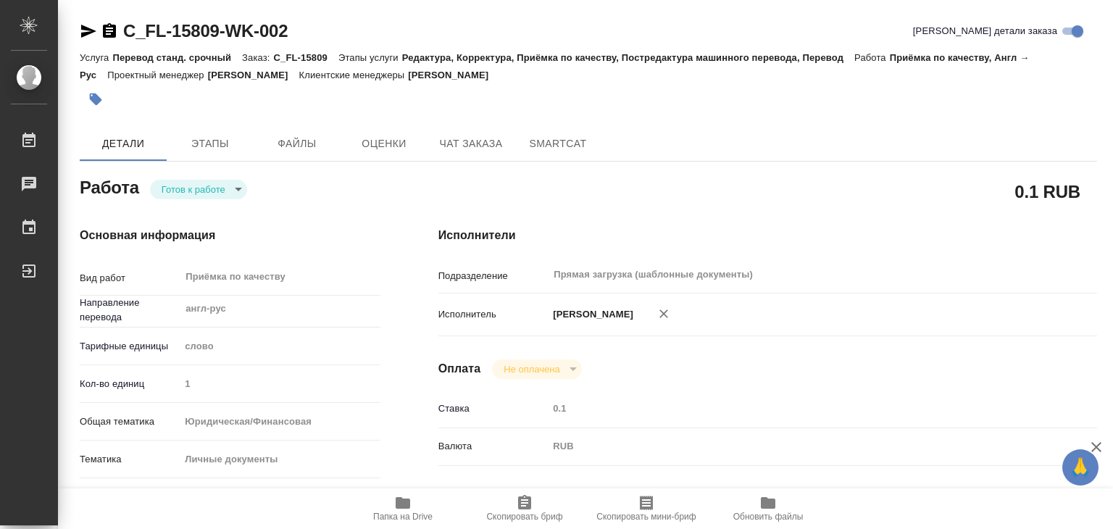
type textarea "x"
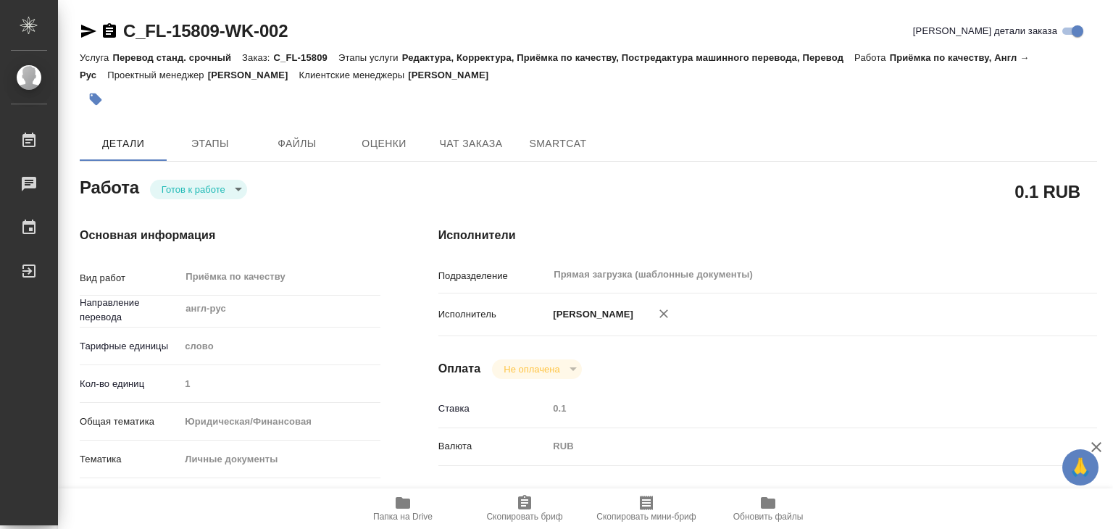
type textarea "x"
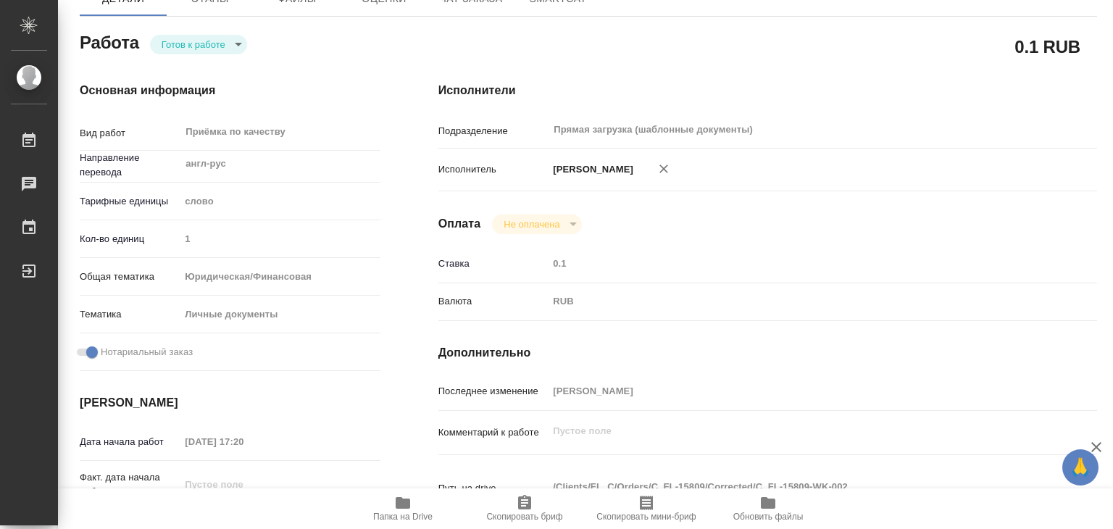
scroll to position [290, 0]
